Goal: Transaction & Acquisition: Book appointment/travel/reservation

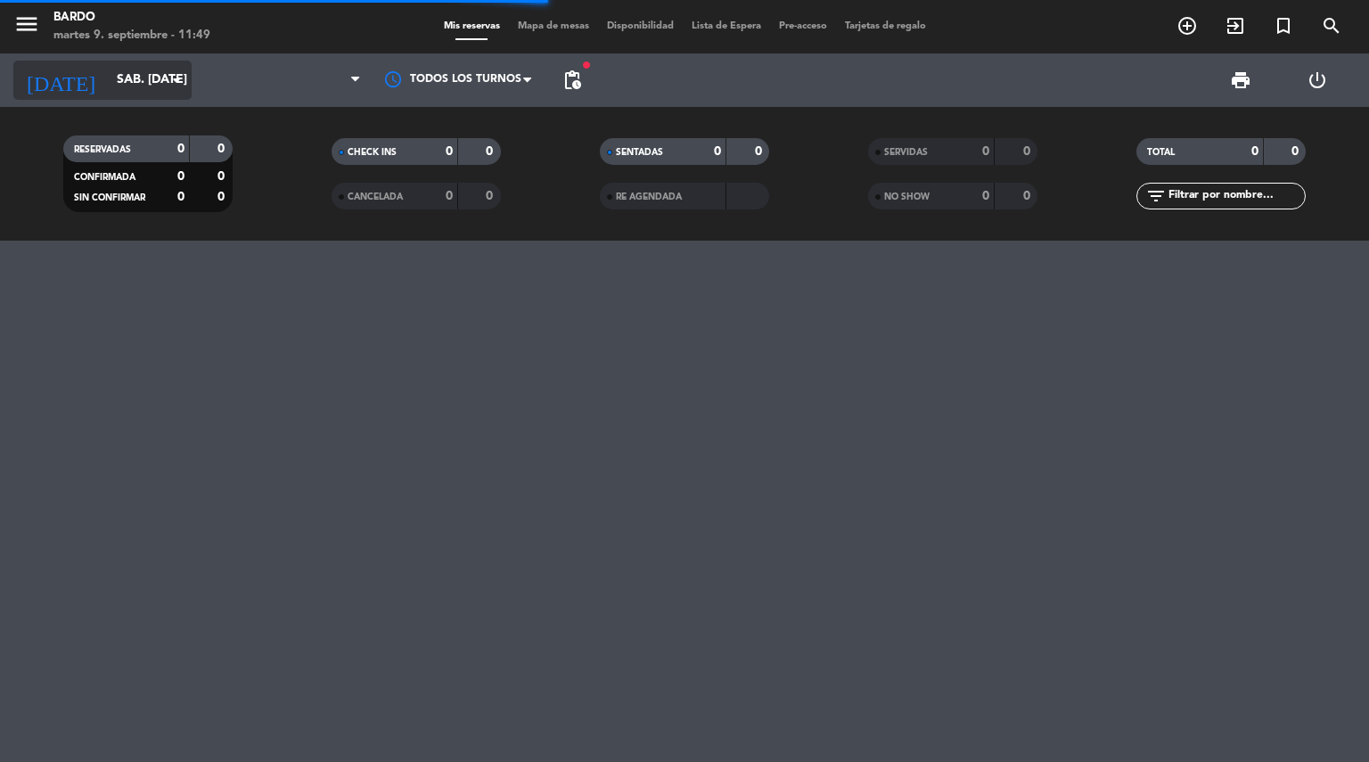
click at [183, 81] on icon "arrow_drop_down" at bounding box center [176, 80] width 21 height 21
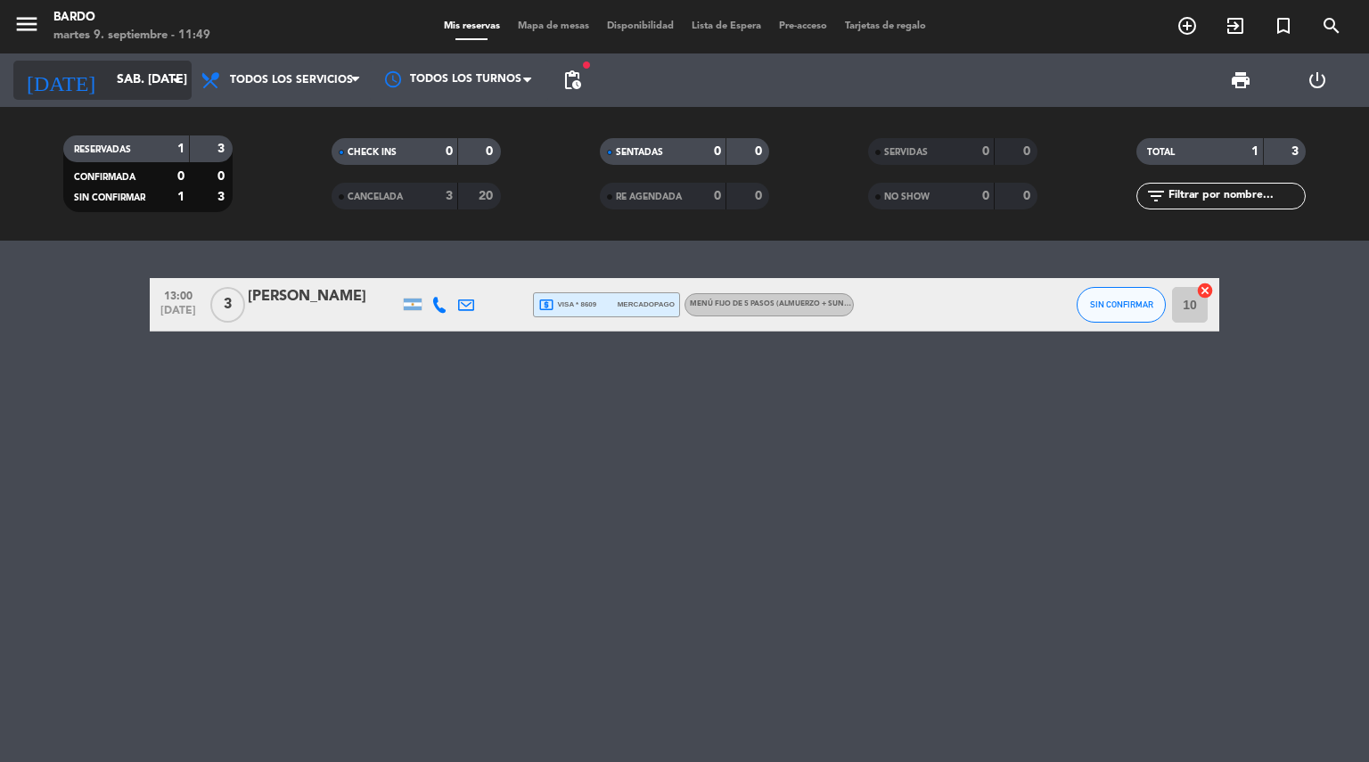
click at [180, 85] on icon "arrow_drop_down" at bounding box center [176, 80] width 21 height 21
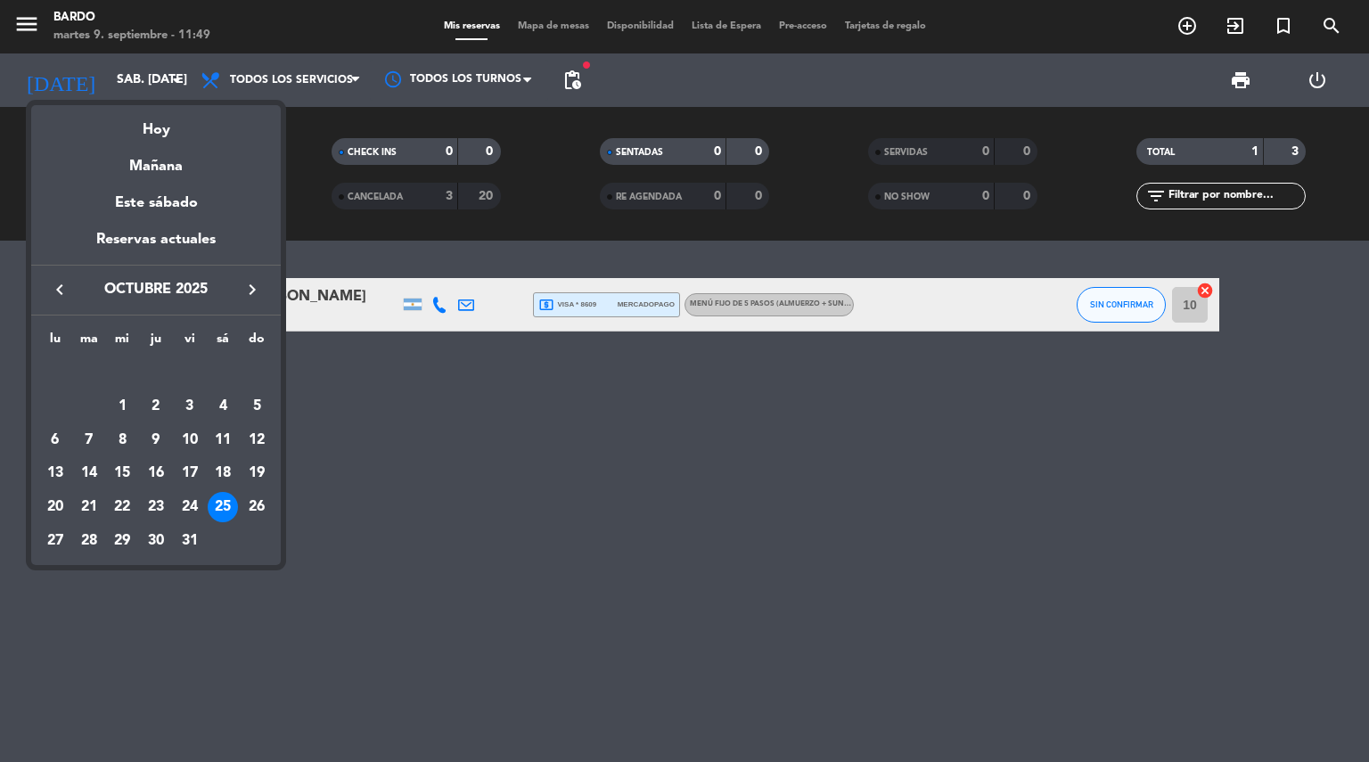
click at [61, 288] on icon "keyboard_arrow_left" at bounding box center [59, 289] width 21 height 21
click at [190, 439] on div "12" at bounding box center [190, 440] width 30 height 30
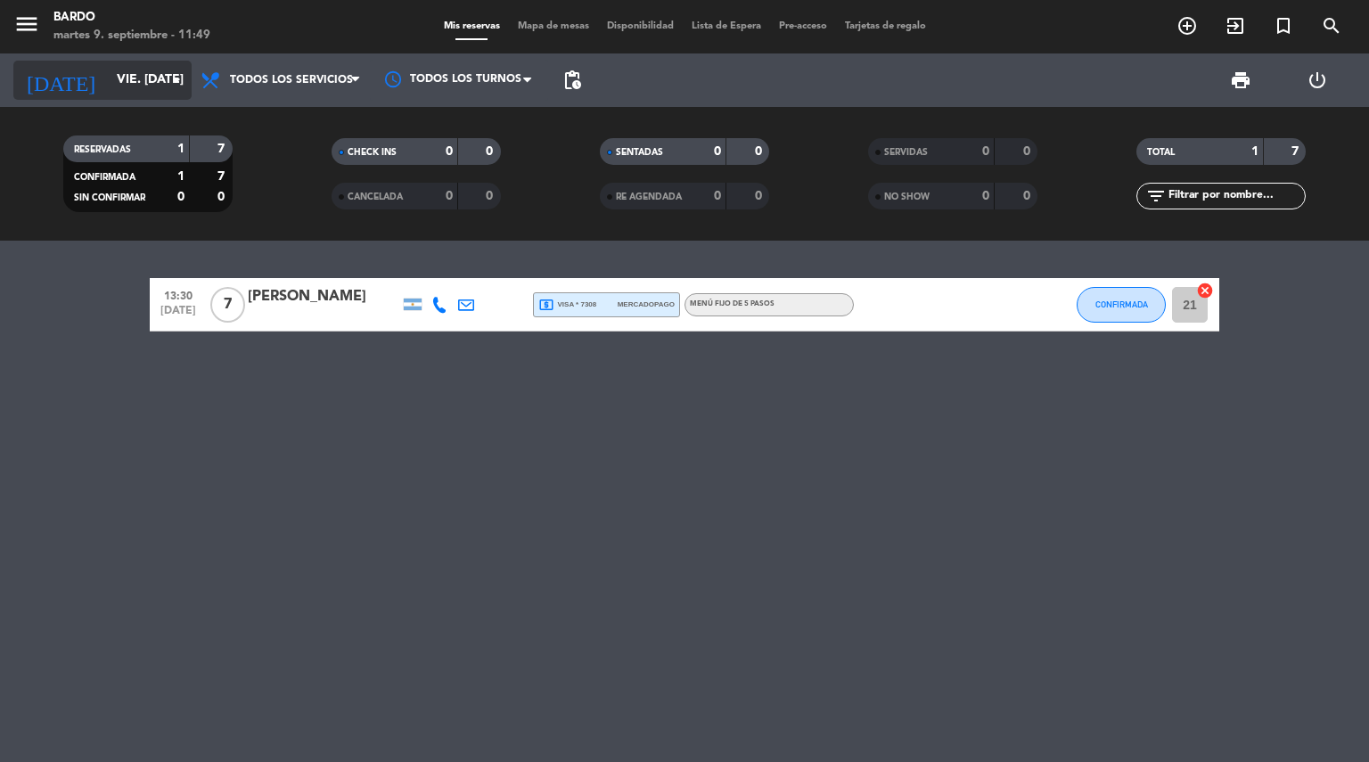
click at [182, 87] on icon "arrow_drop_down" at bounding box center [176, 80] width 21 height 21
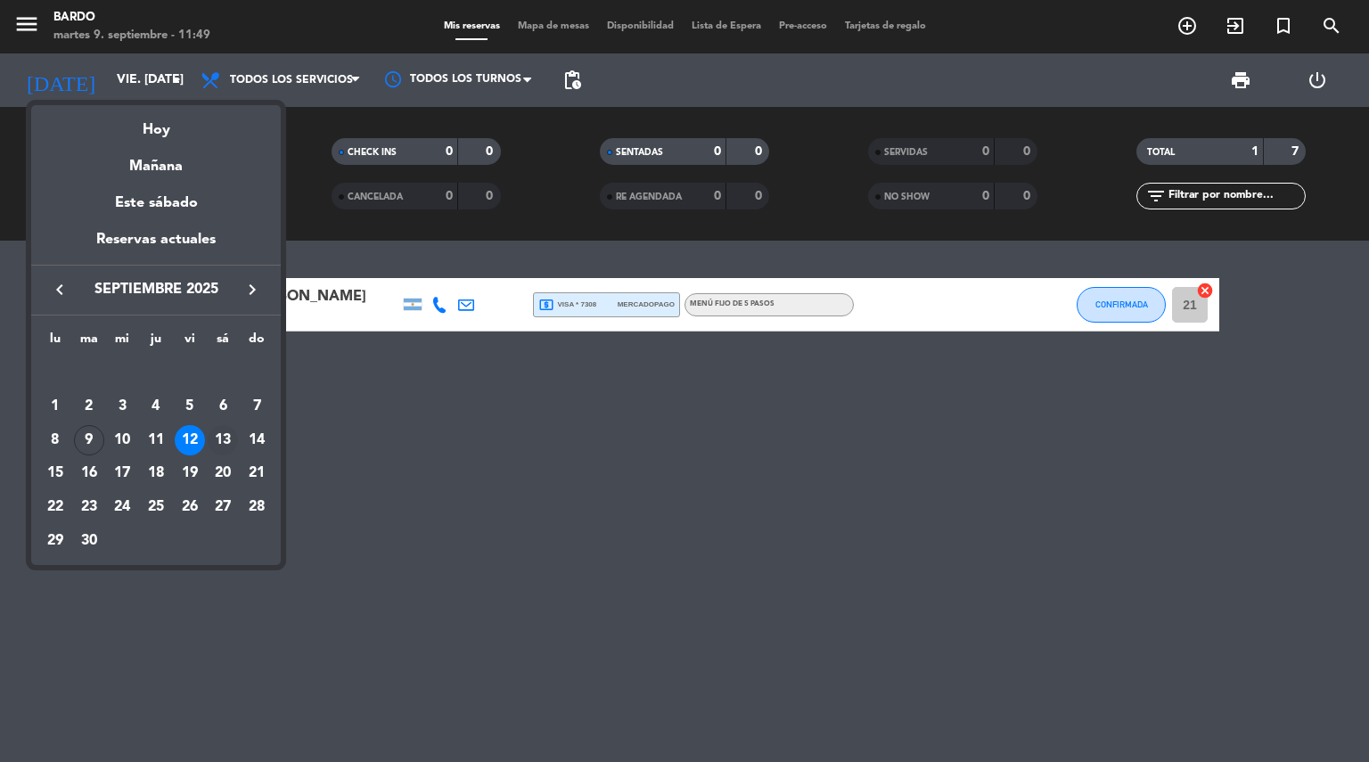
click at [225, 439] on div "13" at bounding box center [223, 440] width 30 height 30
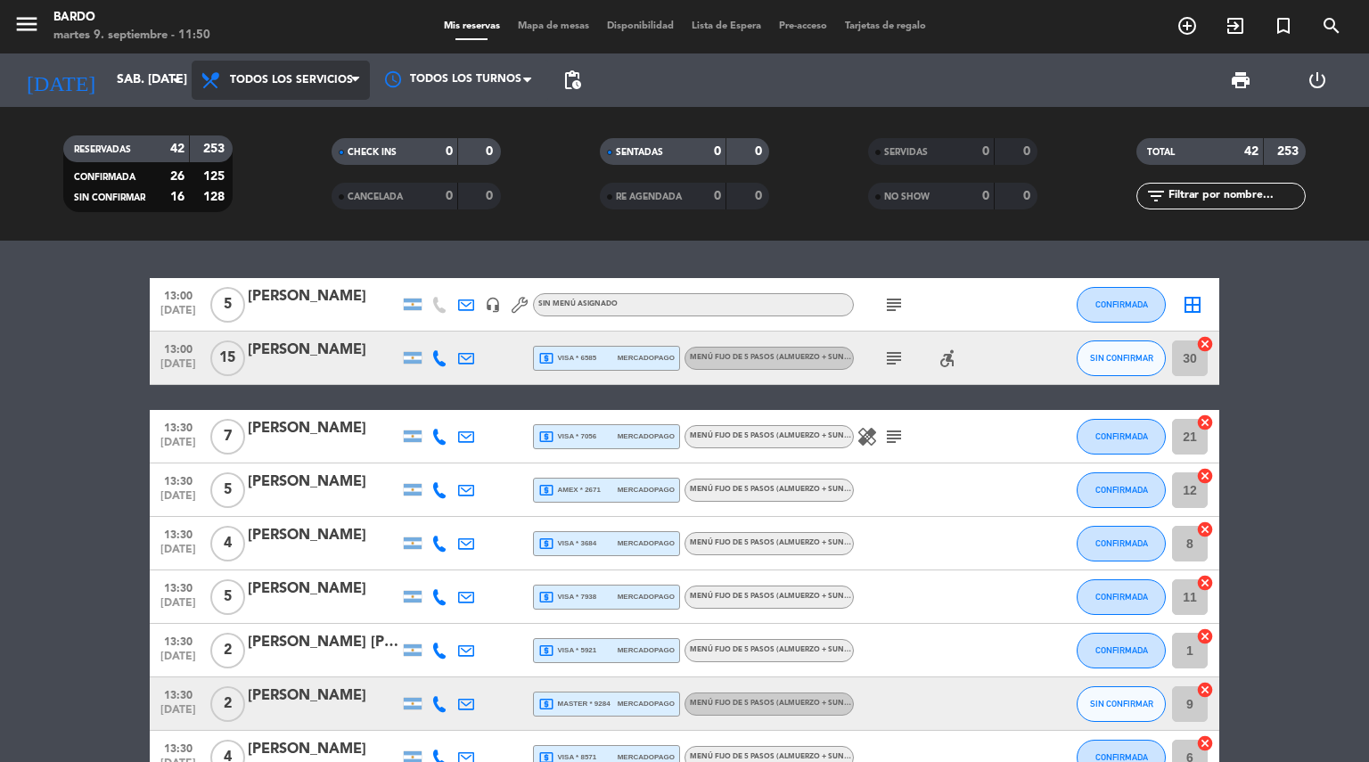
click at [316, 78] on span "Todos los servicios" at bounding box center [291, 80] width 123 height 12
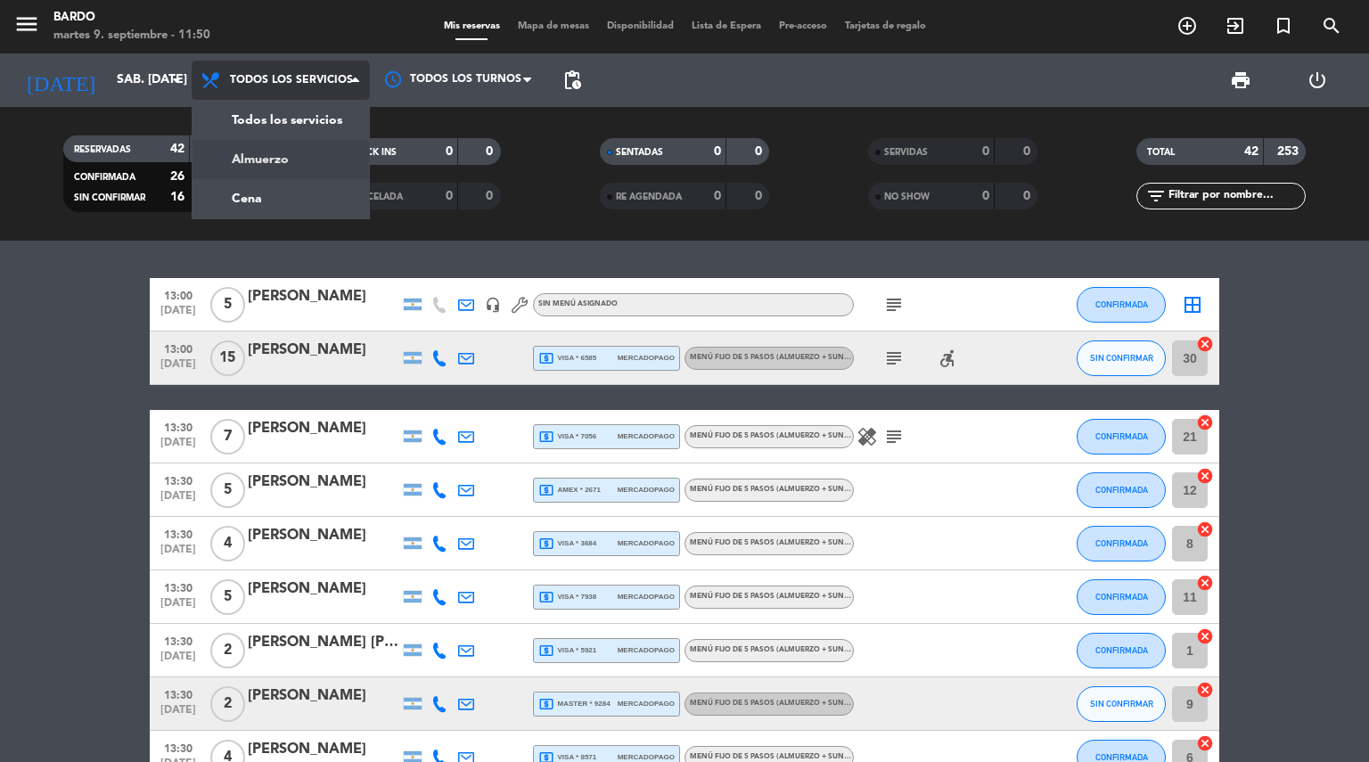
click at [296, 151] on div "menu [PERSON_NAME] 9. septiembre - 11:50 Mis reservas Mapa de mesas Disponibili…" at bounding box center [684, 120] width 1369 height 241
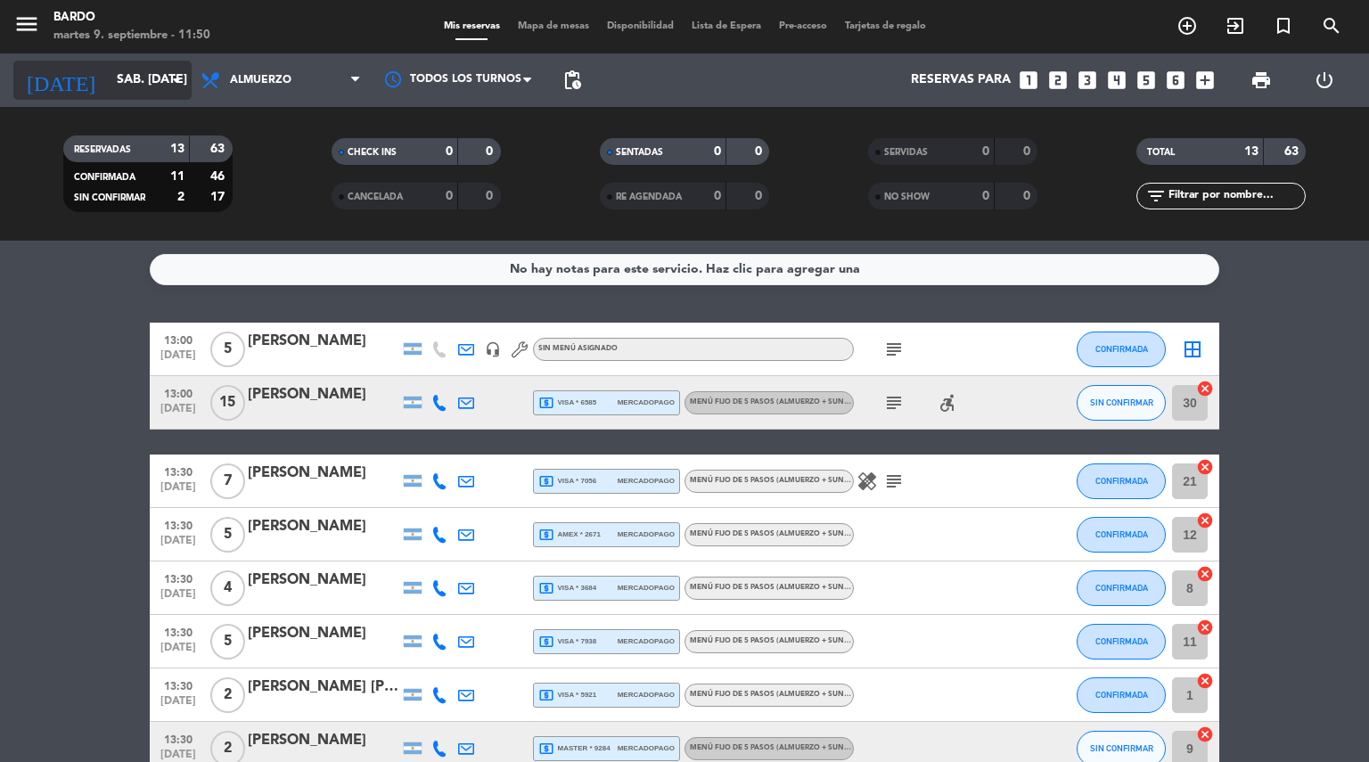
click at [182, 86] on icon "arrow_drop_down" at bounding box center [176, 80] width 21 height 21
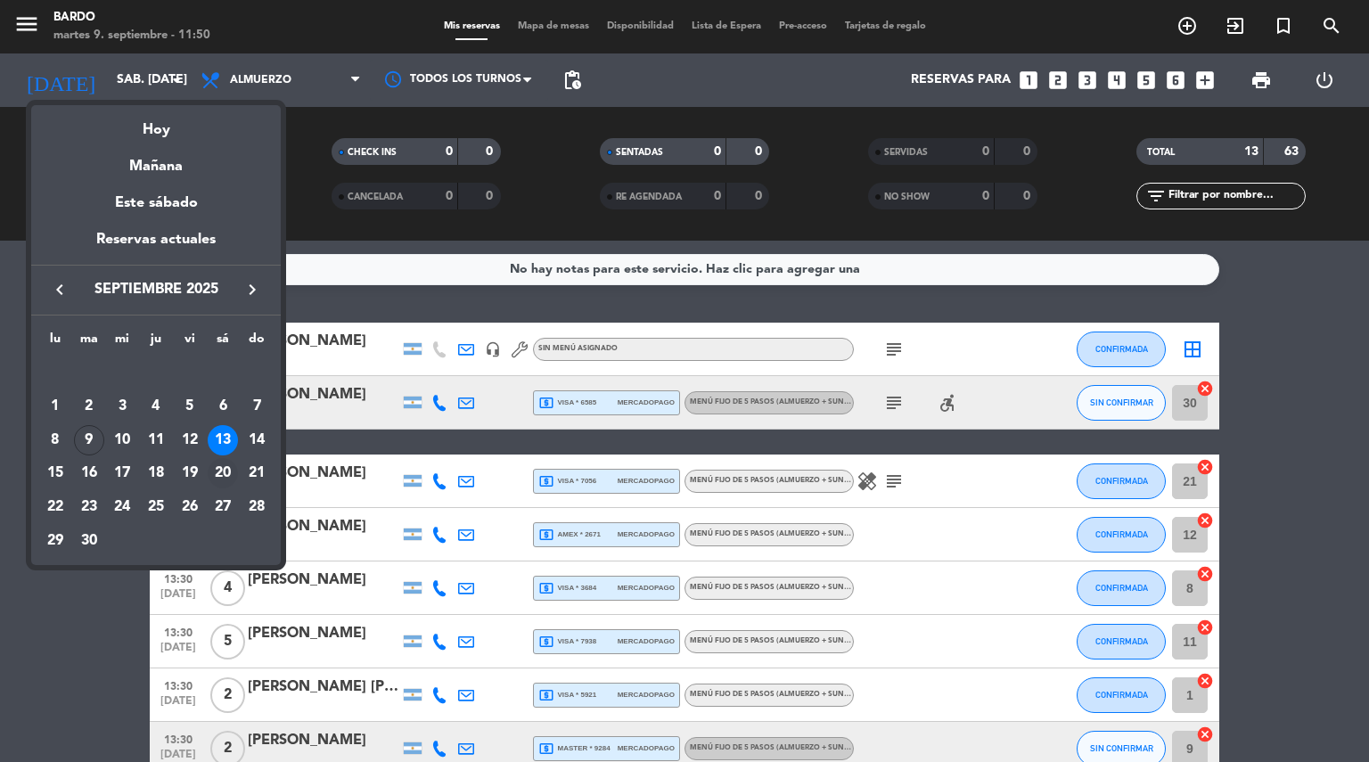
click at [226, 476] on div "20" at bounding box center [223, 473] width 30 height 30
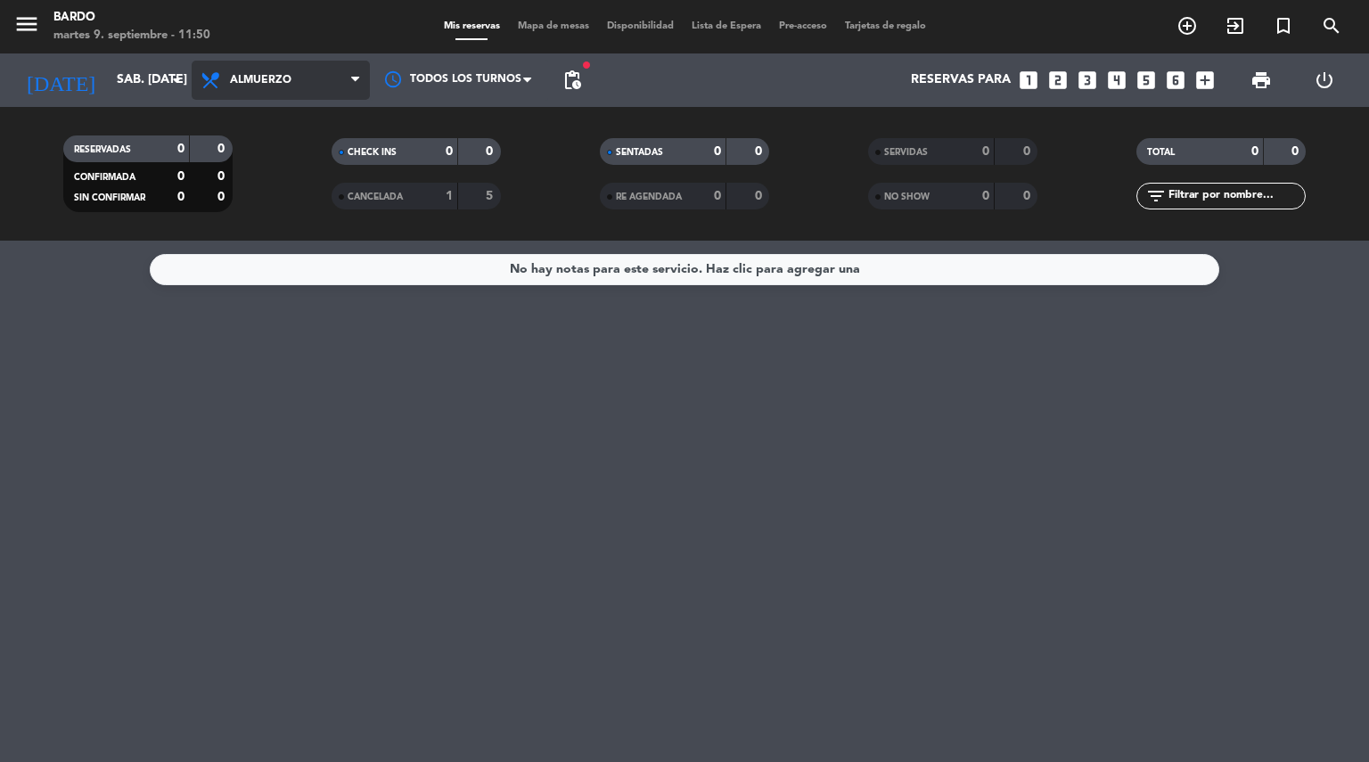
click at [325, 81] on span "Almuerzo" at bounding box center [281, 80] width 178 height 39
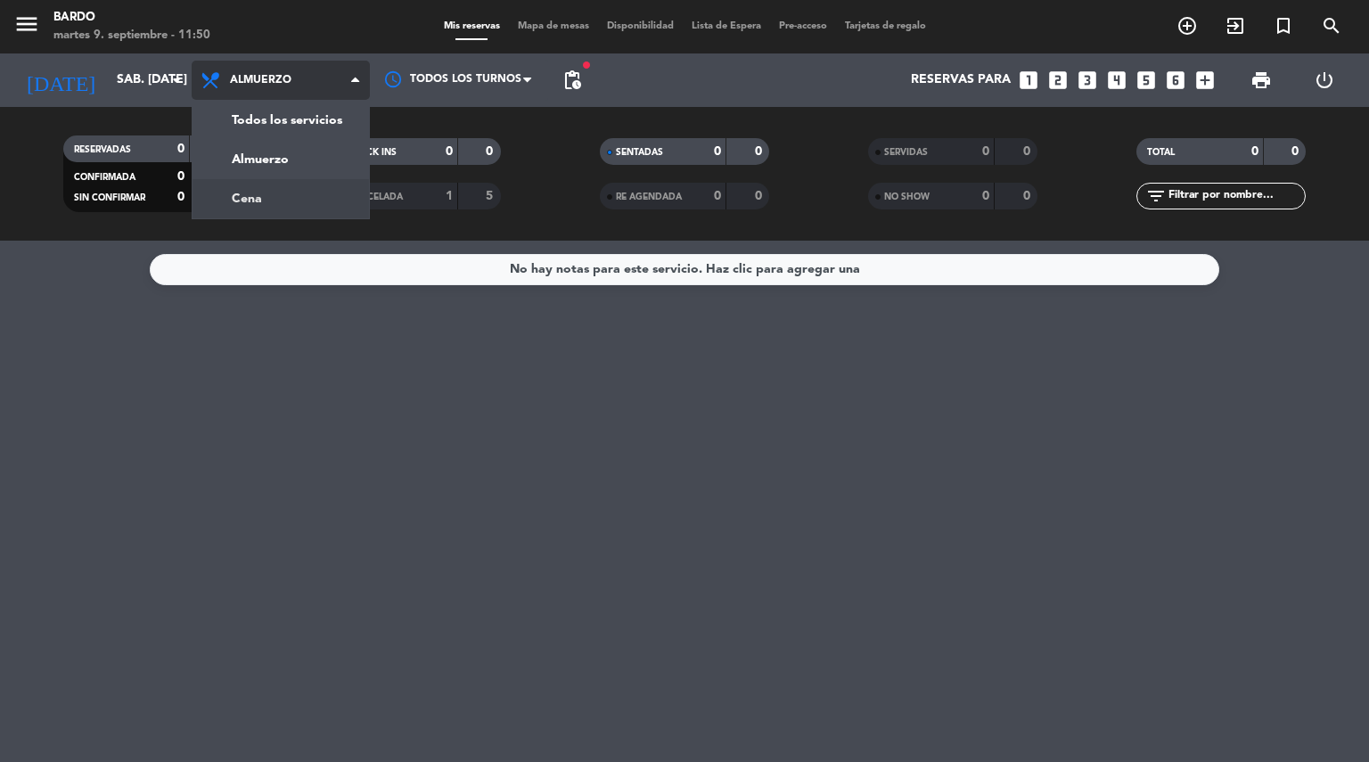
click at [275, 202] on div "menu [PERSON_NAME] 9. septiembre - 11:50 Mis reservas Mapa de mesas Disponibili…" at bounding box center [684, 120] width 1369 height 241
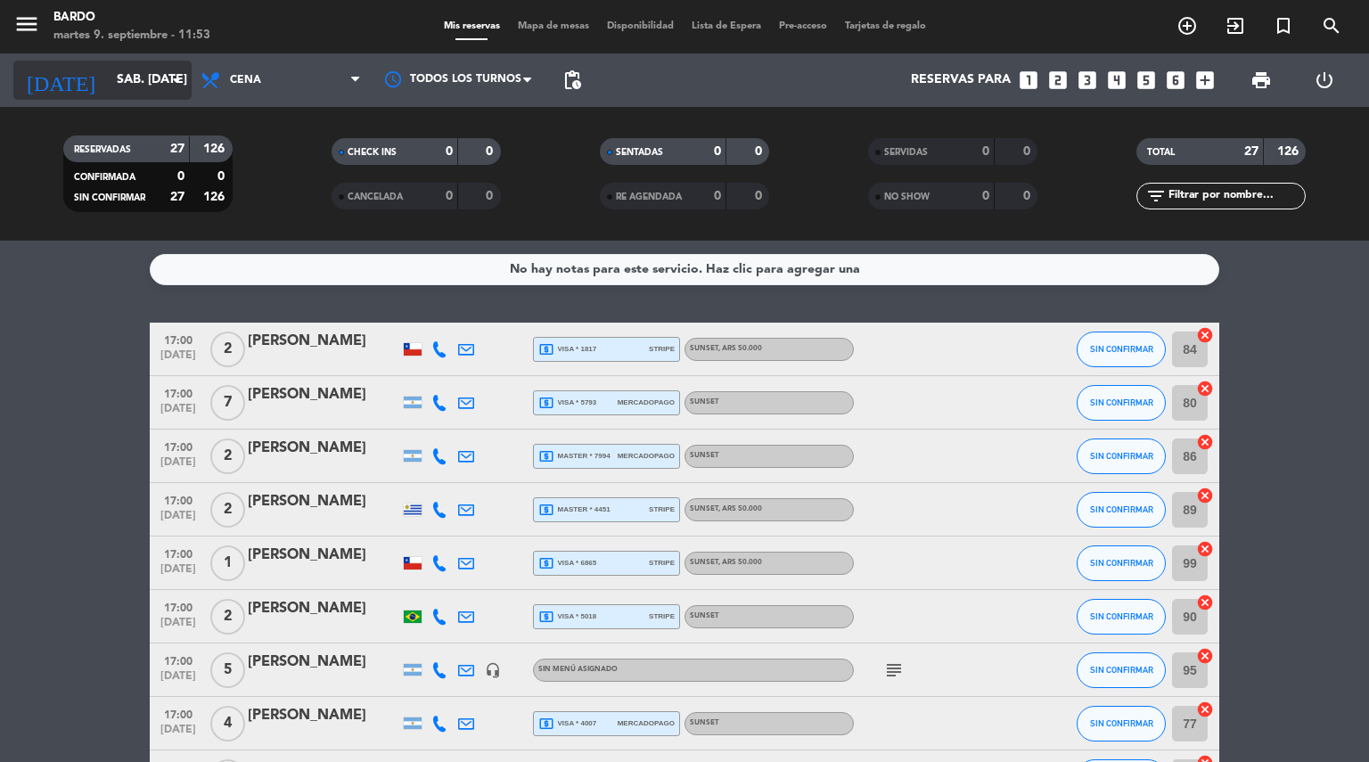
click at [172, 82] on icon "arrow_drop_down" at bounding box center [176, 80] width 21 height 21
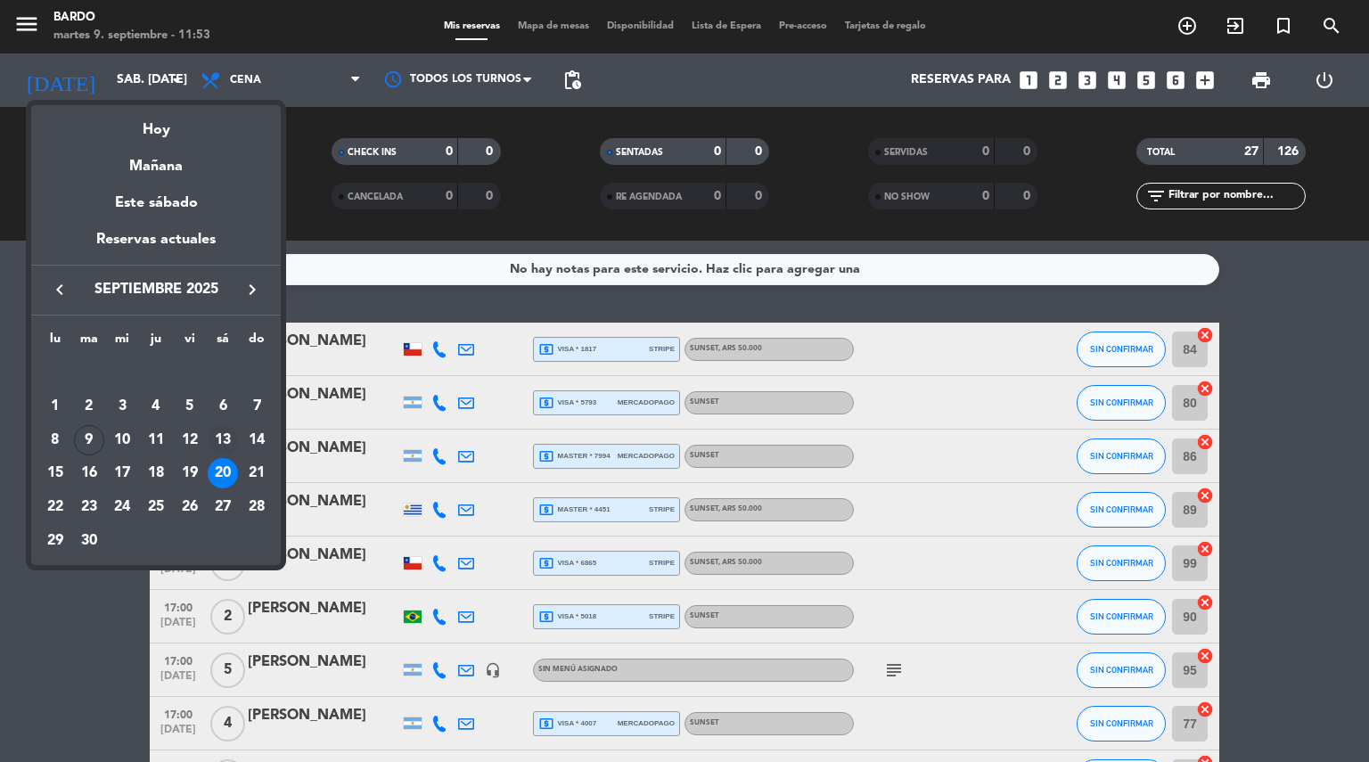
click at [224, 434] on div "13" at bounding box center [223, 440] width 30 height 30
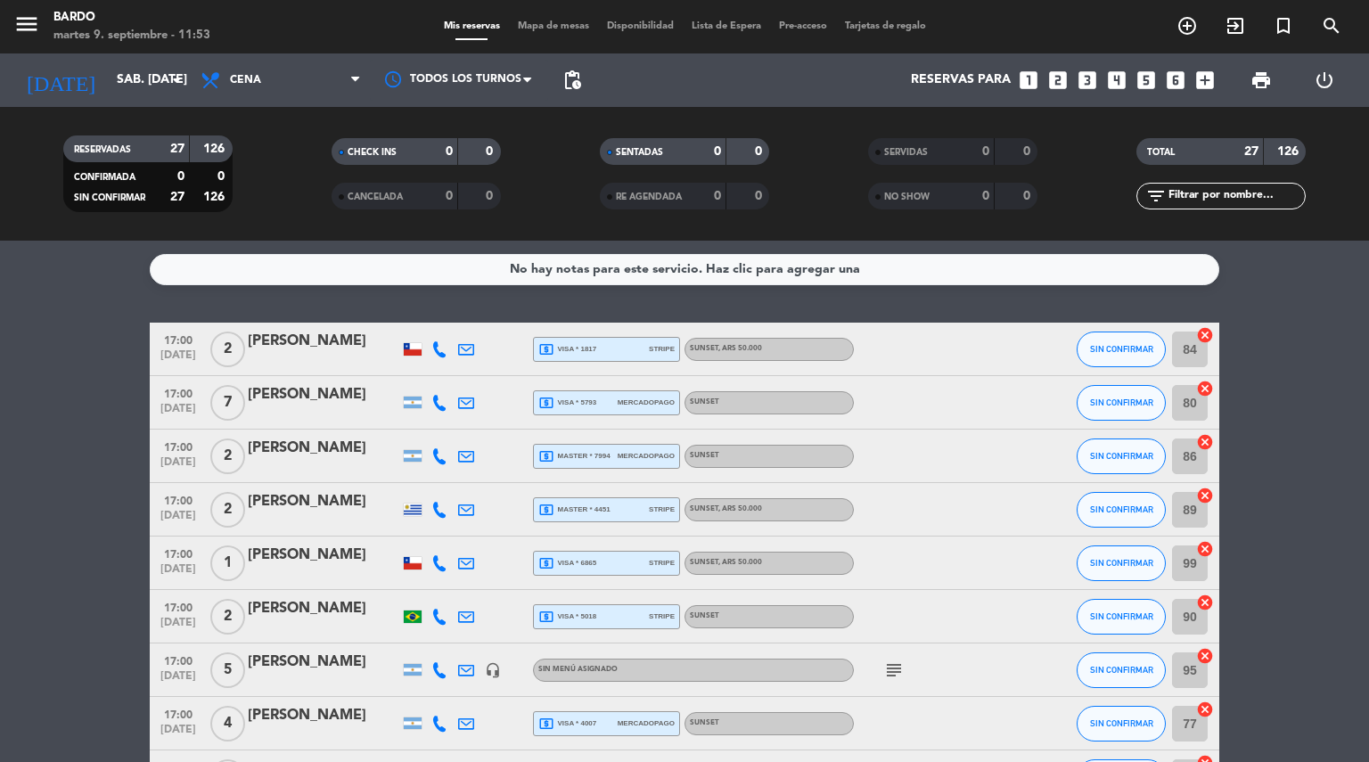
type input "sáb. [DATE]"
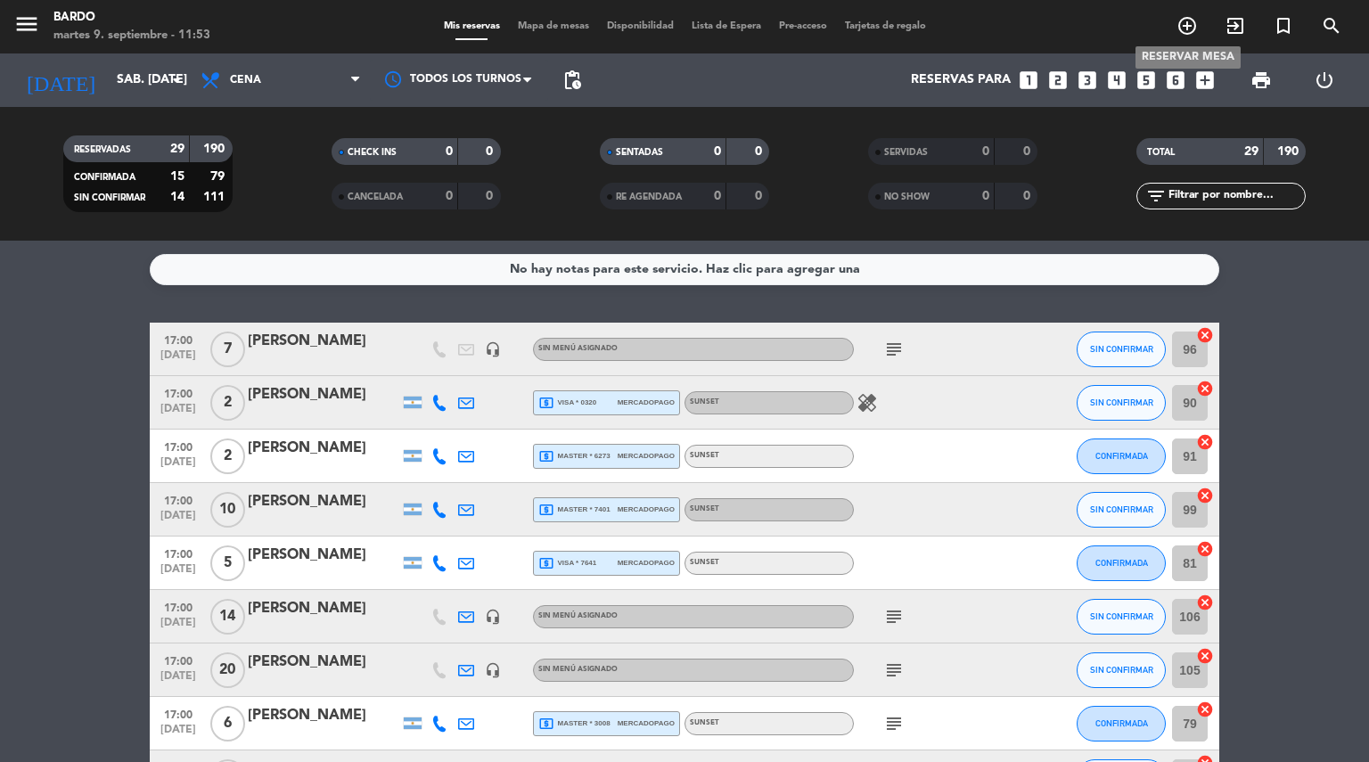
click at [1185, 24] on icon "add_circle_outline" at bounding box center [1187, 25] width 21 height 21
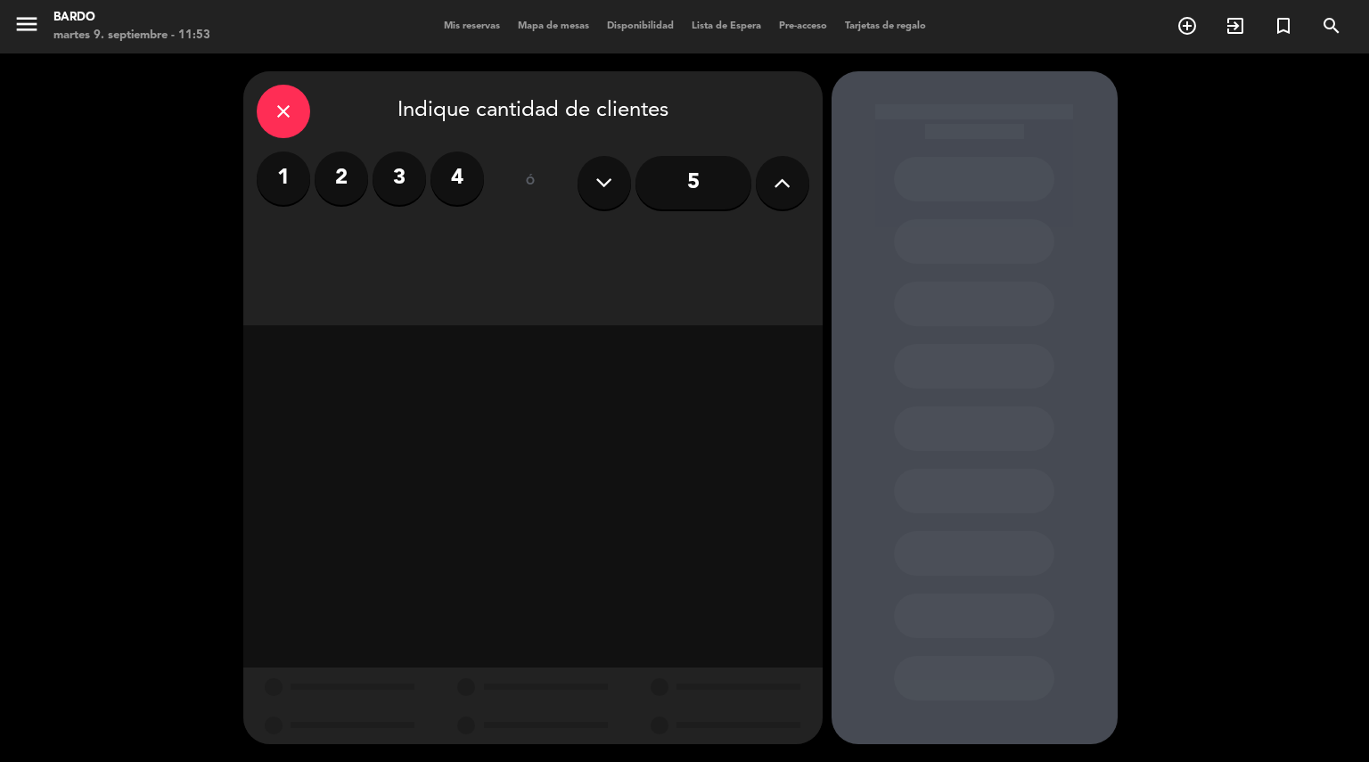
click at [789, 185] on icon at bounding box center [782, 182] width 17 height 27
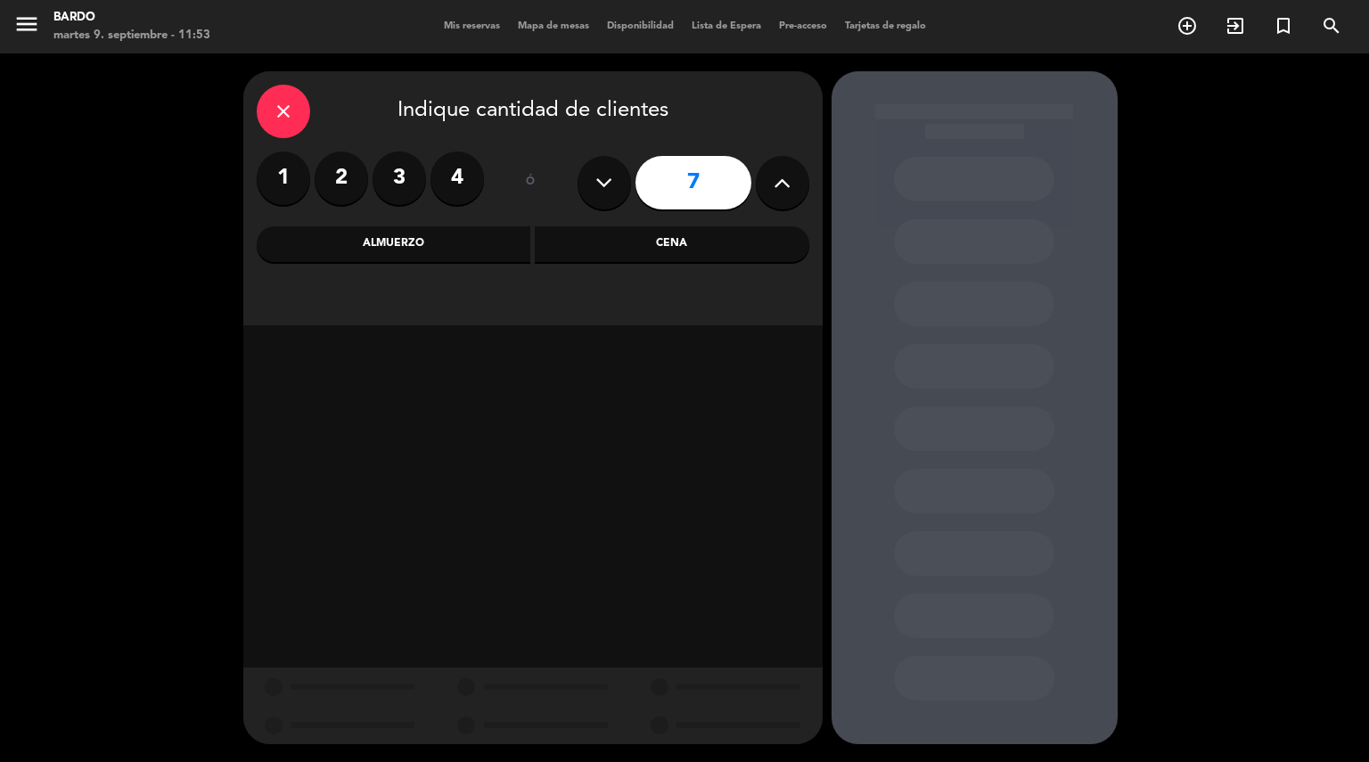
click at [789, 185] on icon at bounding box center [782, 182] width 17 height 27
type input "11"
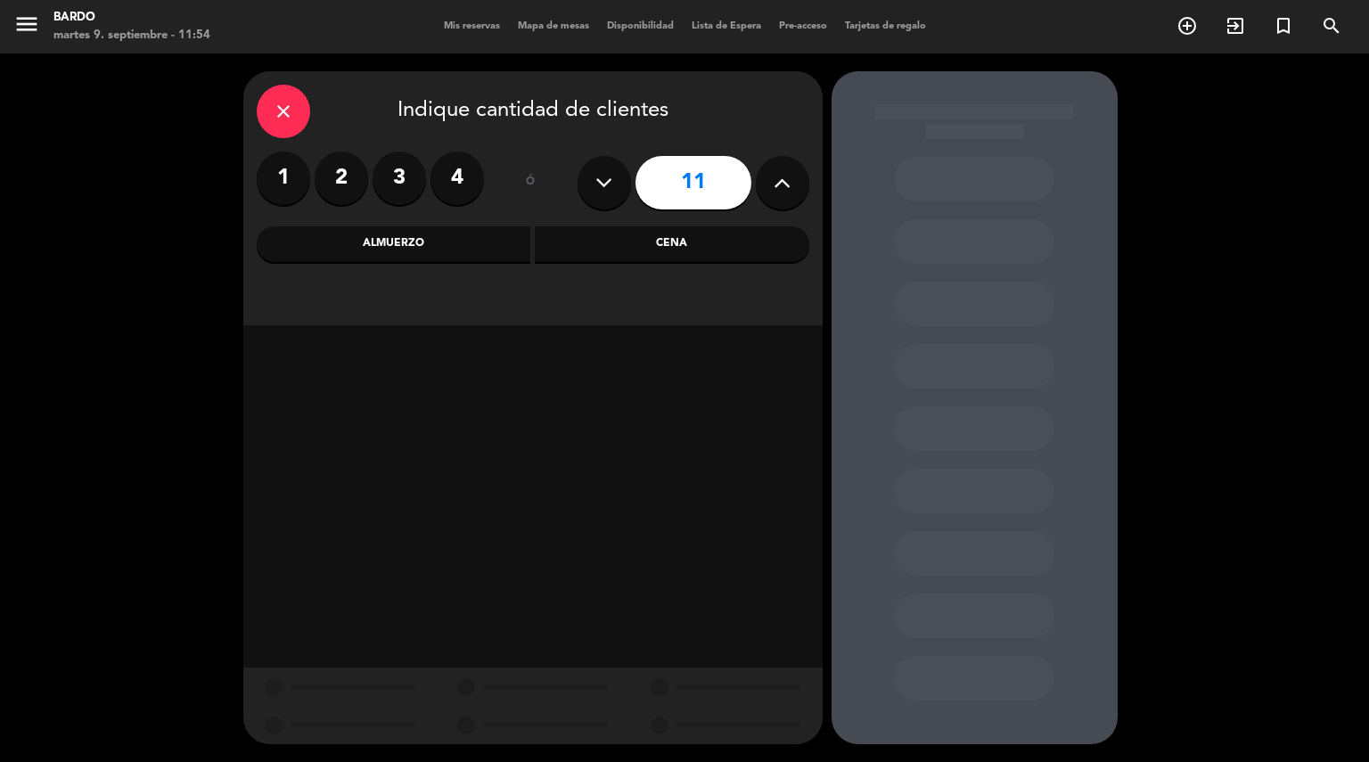
click at [653, 242] on div "Cena" at bounding box center [672, 244] width 275 height 36
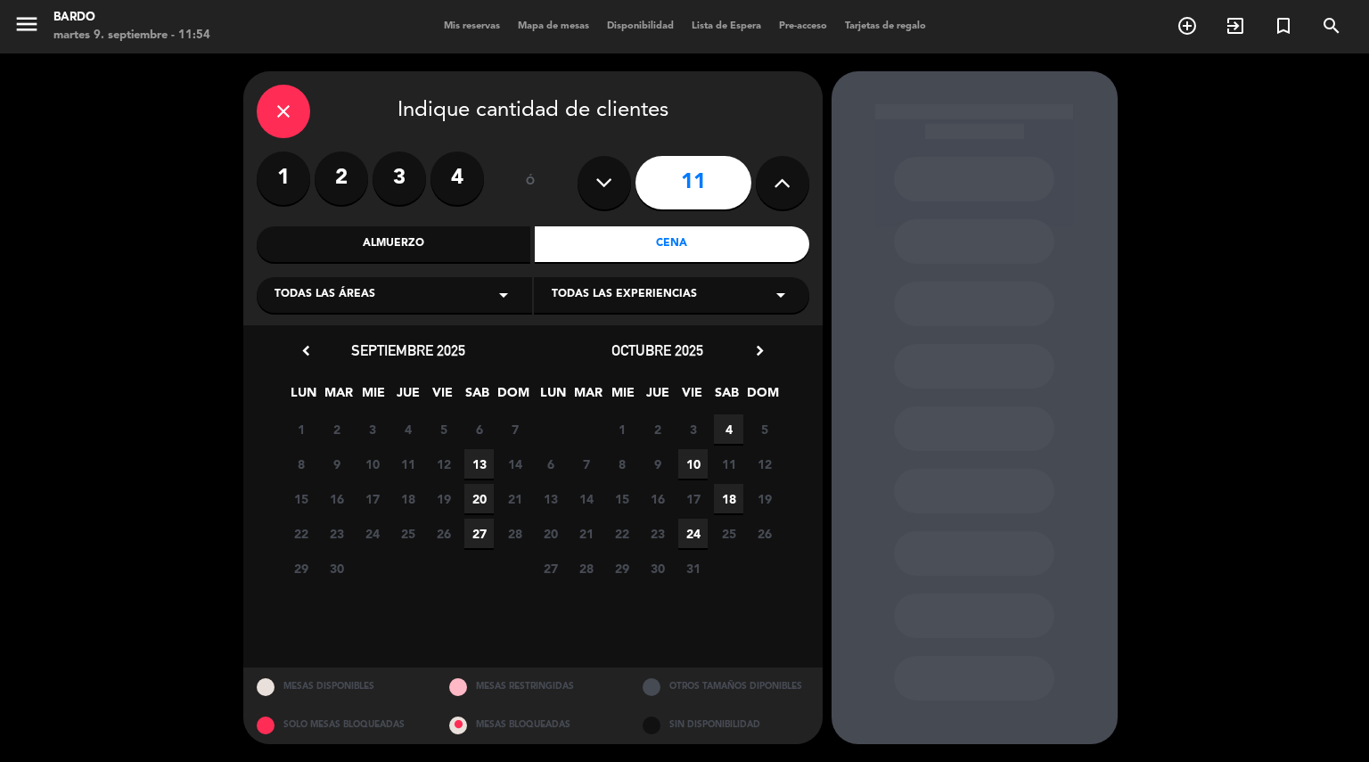
click at [474, 464] on span "13" at bounding box center [478, 463] width 29 height 29
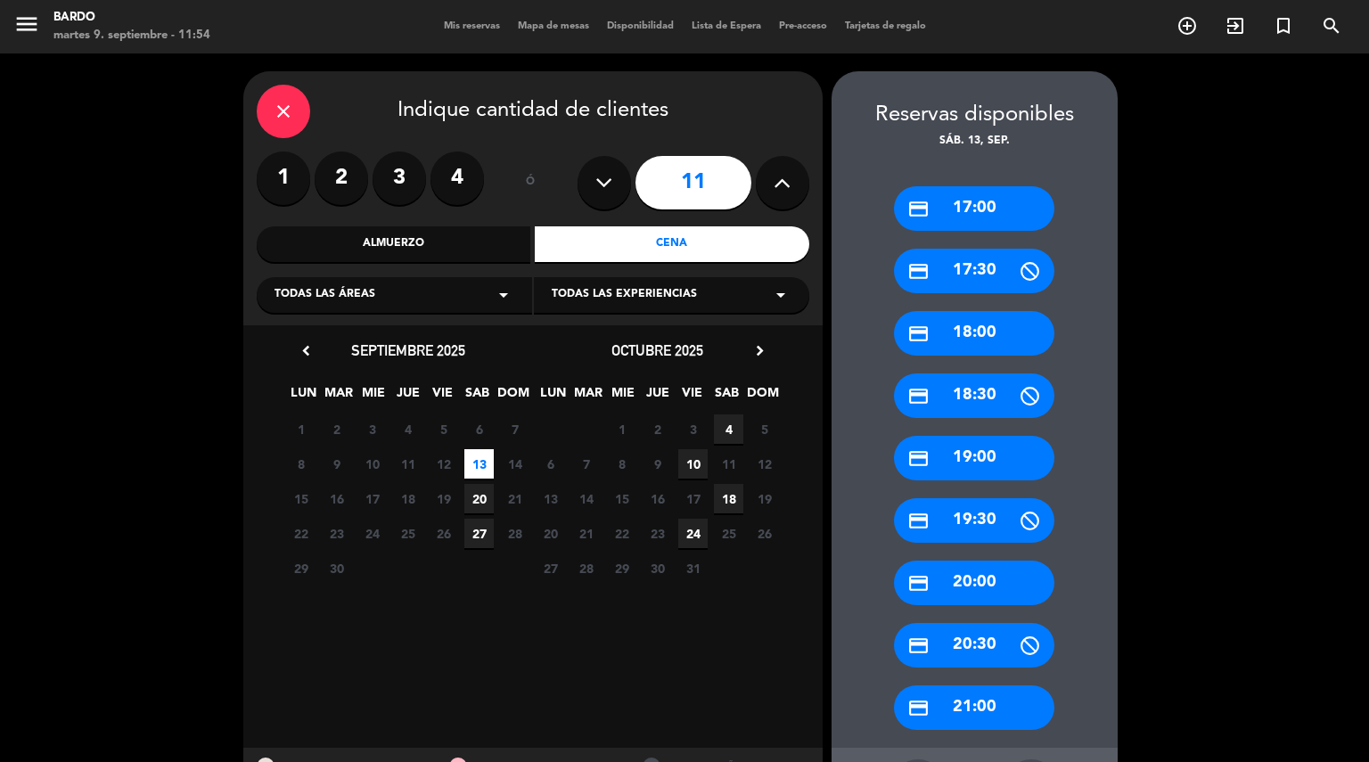
click at [1013, 324] on div "credit_card 18:00" at bounding box center [974, 333] width 160 height 45
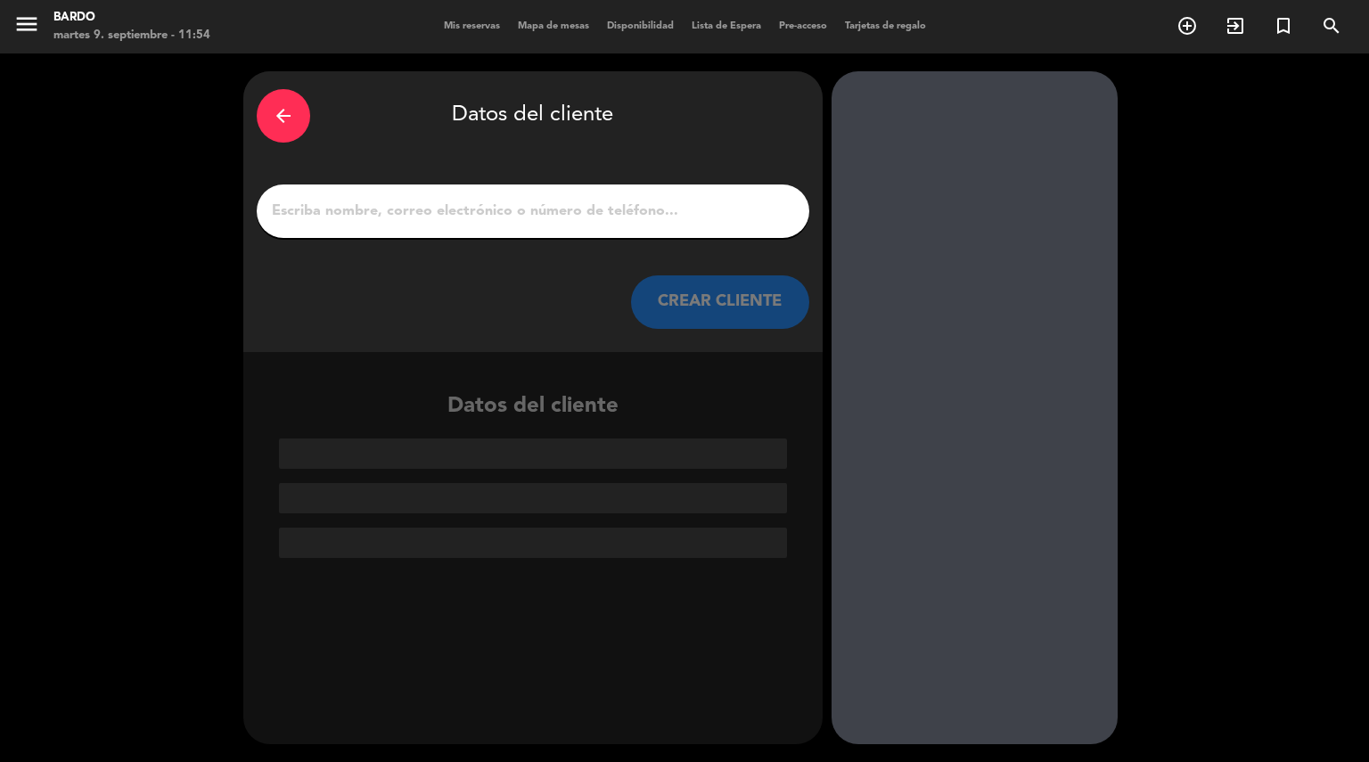
click at [613, 207] on input "1" at bounding box center [533, 211] width 526 height 25
paste input "[PERSON_NAME] de [PERSON_NAME]"
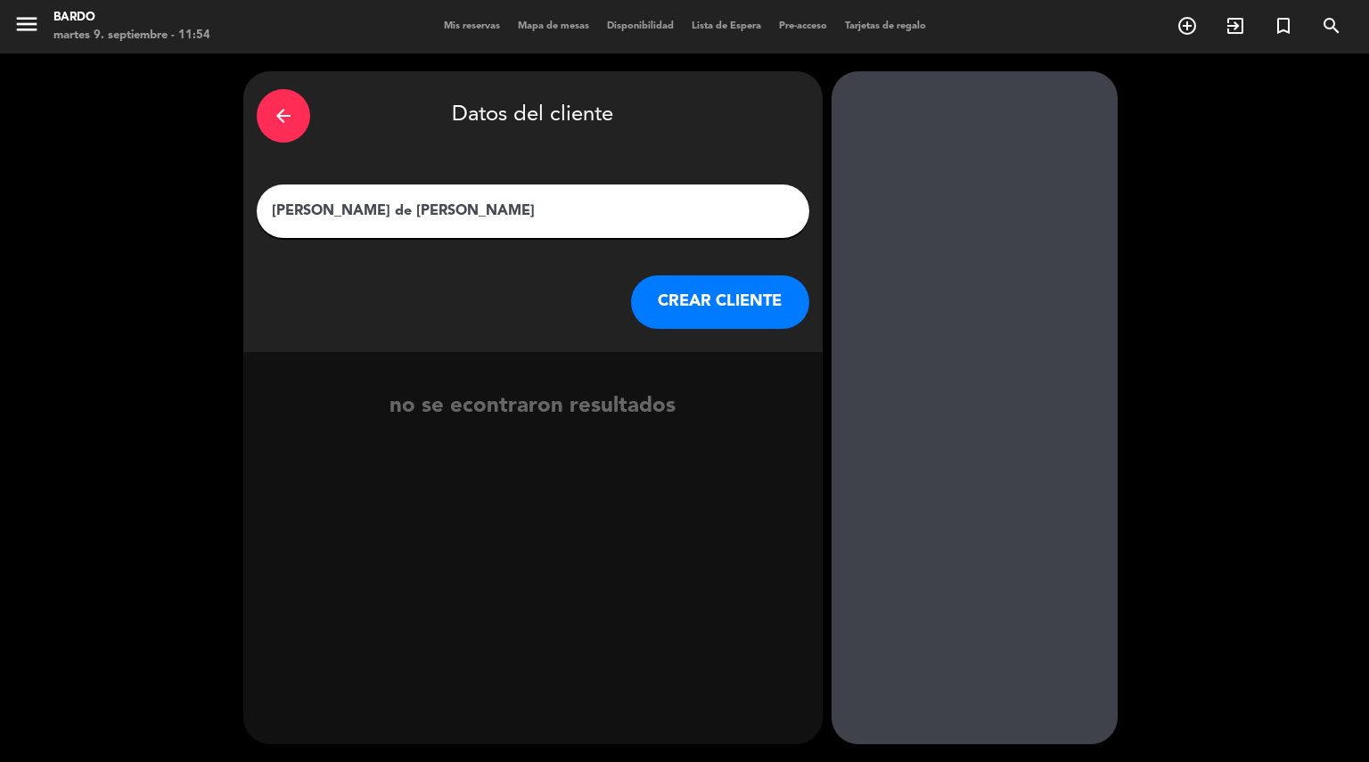
type input "[PERSON_NAME] de [PERSON_NAME]"
click at [723, 302] on button "CREAR CLIENTE" at bounding box center [720, 301] width 178 height 53
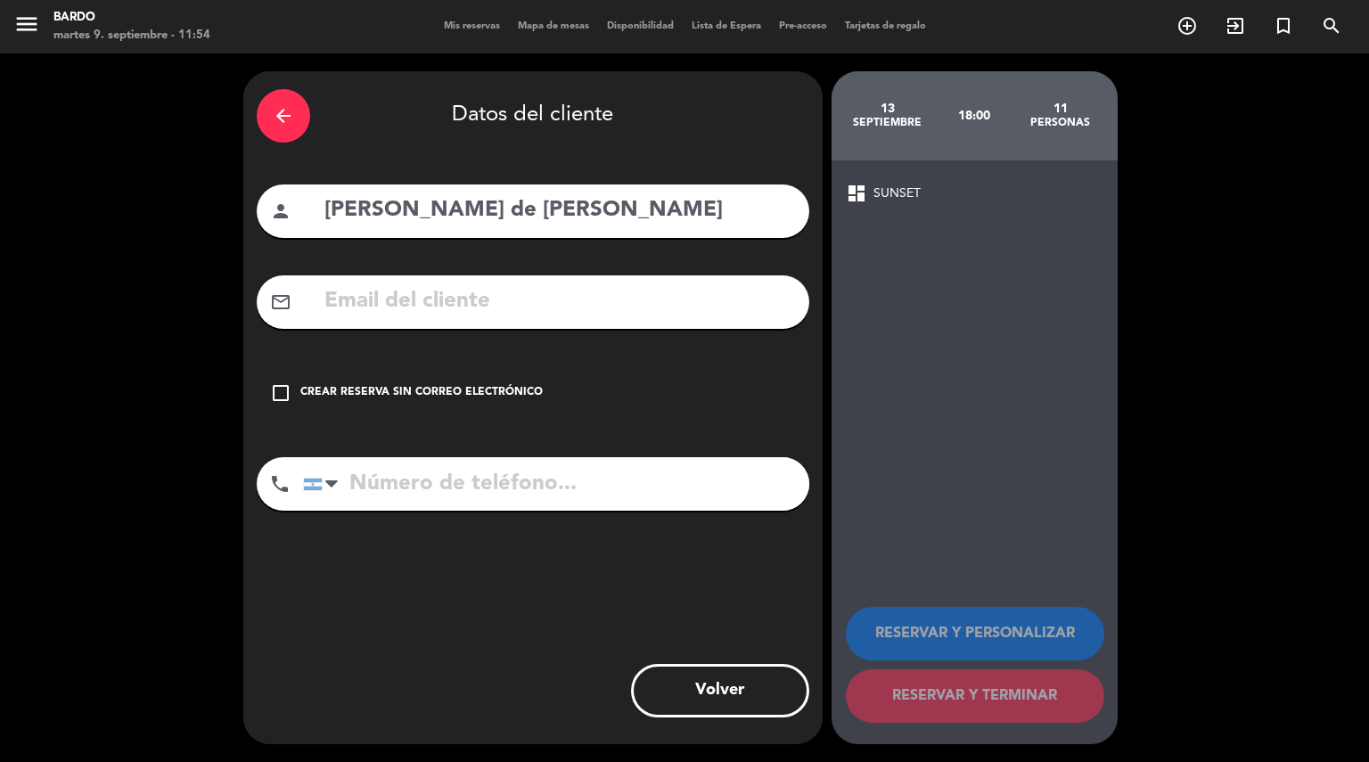
click at [309, 389] on div "Crear reserva sin correo electrónico" at bounding box center [421, 393] width 242 height 18
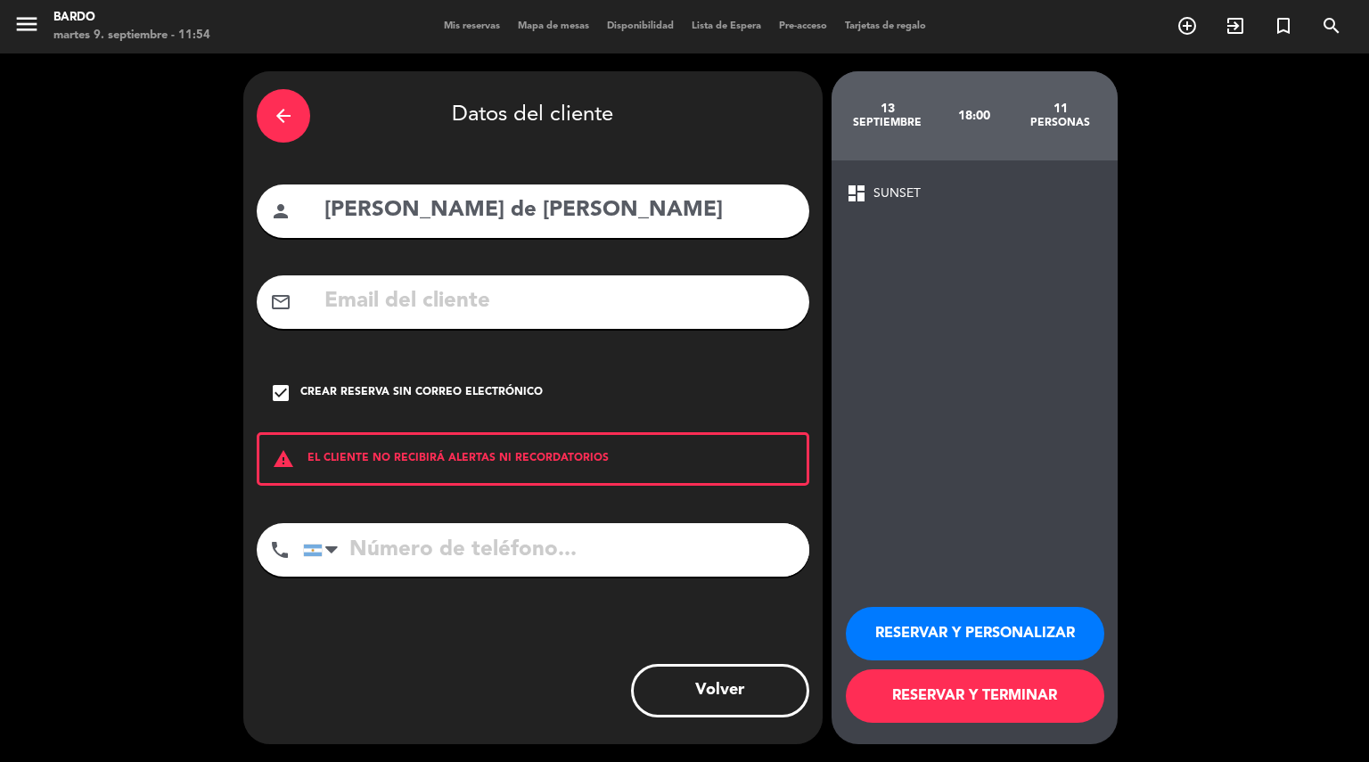
click at [944, 621] on button "RESERVAR Y PERSONALIZAR" at bounding box center [975, 633] width 259 height 53
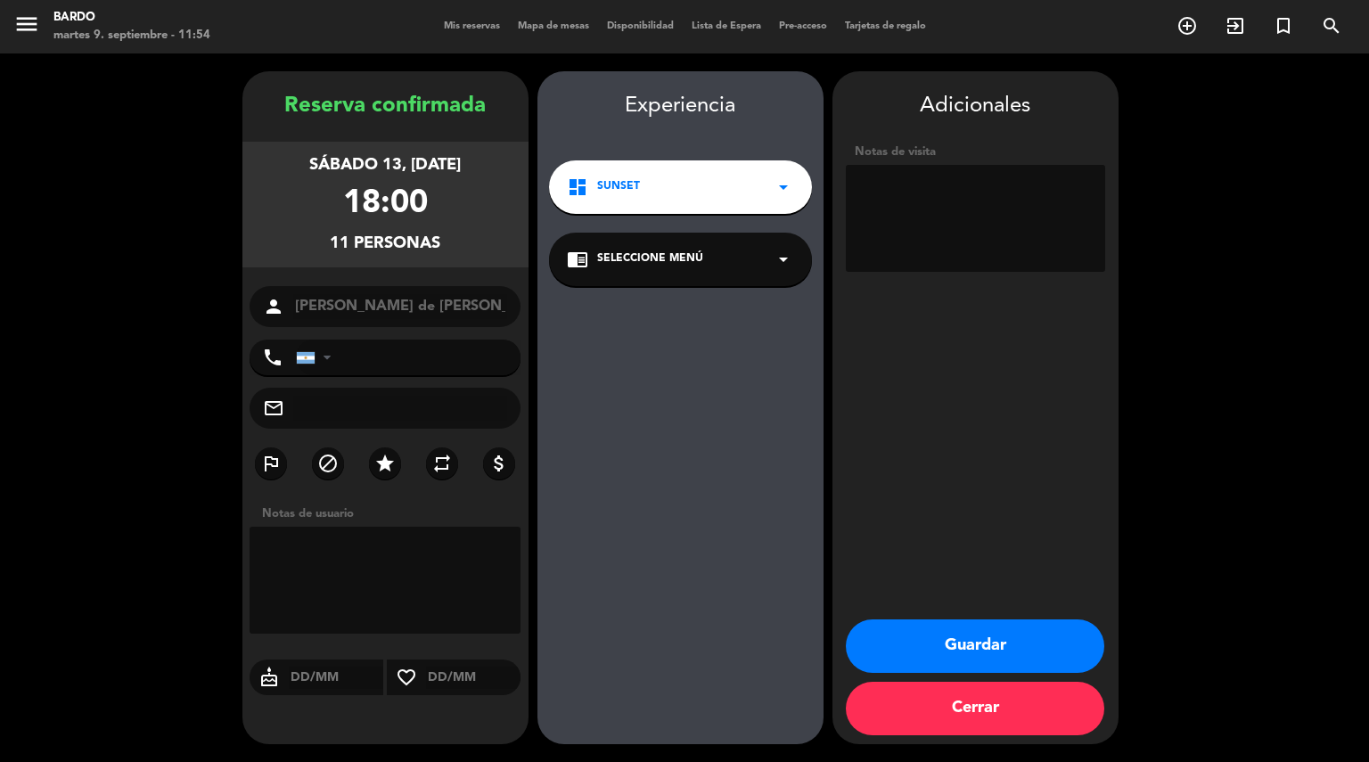
click at [1005, 204] on textarea at bounding box center [975, 218] width 259 height 107
type textarea "gratis, sin vino"
click at [991, 642] on button "Guardar" at bounding box center [975, 646] width 259 height 53
